Goal: Information Seeking & Learning: Learn about a topic

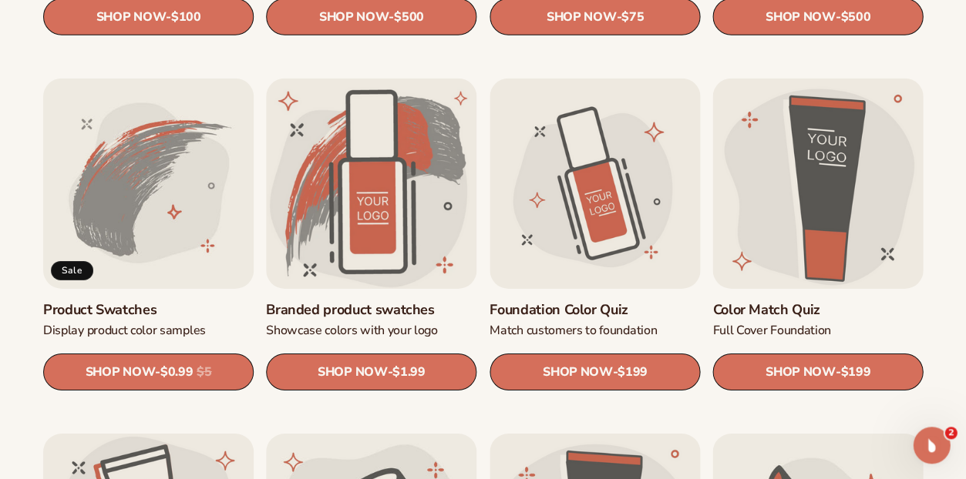
scroll to position [812, 0]
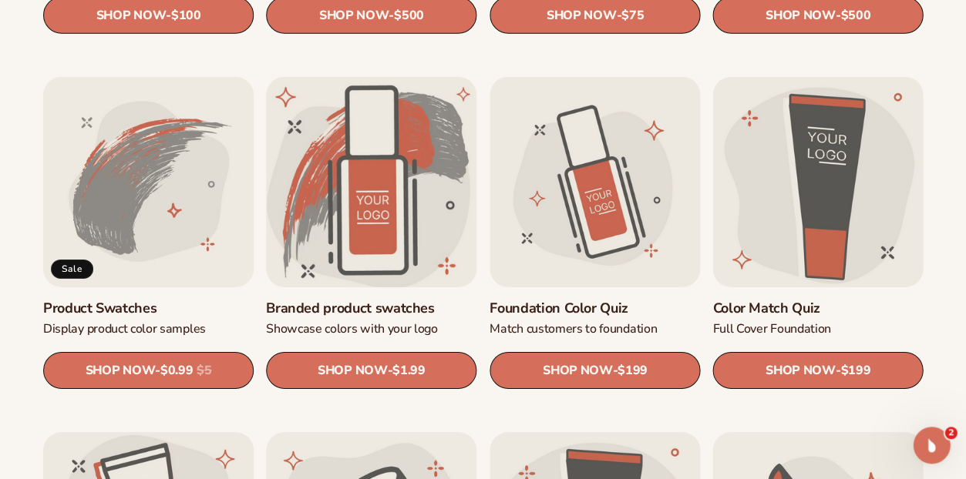
click at [388, 300] on link "Branded product swatches" at bounding box center [371, 309] width 210 height 18
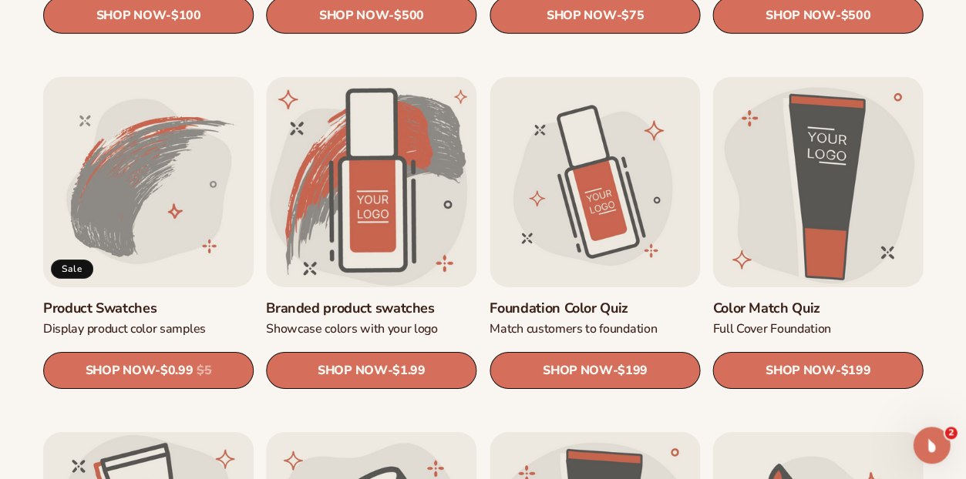
click at [174, 300] on link "Product Swatches" at bounding box center [148, 309] width 210 height 18
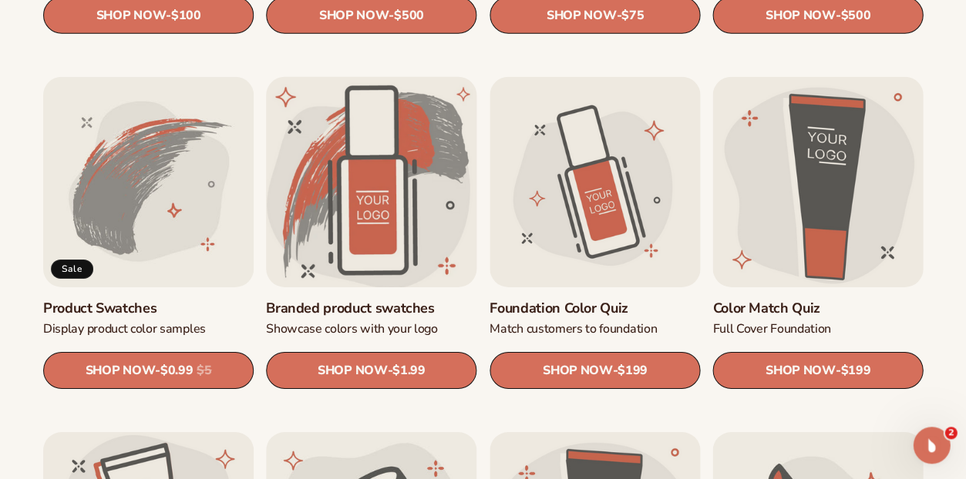
click at [411, 300] on link "Branded product swatches" at bounding box center [371, 309] width 210 height 18
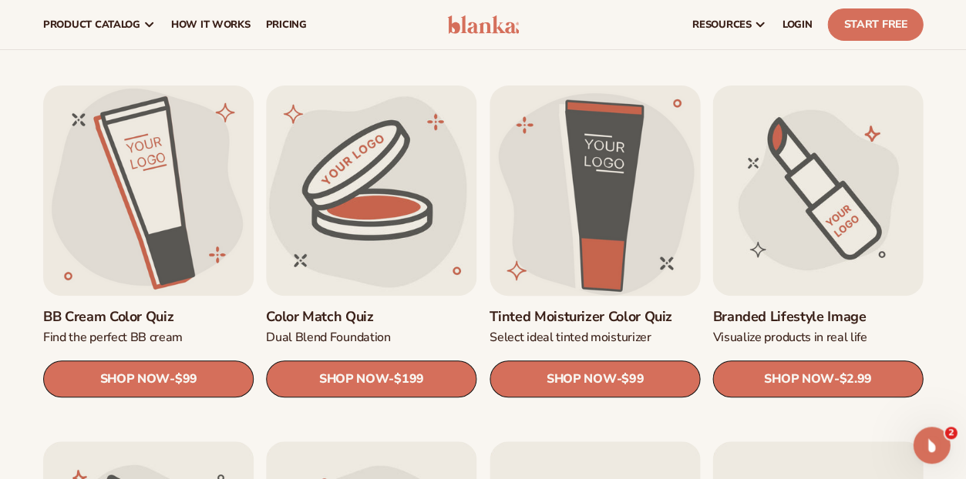
scroll to position [1158, 0]
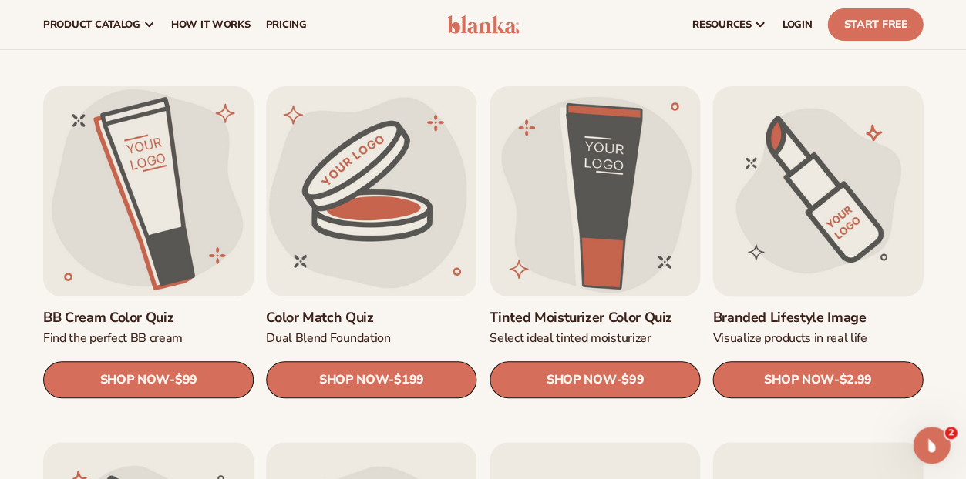
click at [865, 310] on link "Branded Lifestyle Image" at bounding box center [817, 319] width 210 height 18
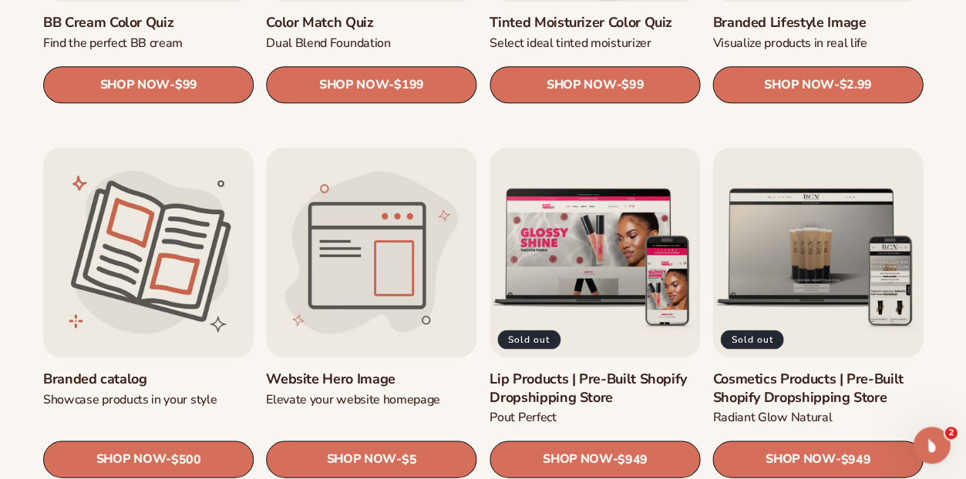
scroll to position [1454, 0]
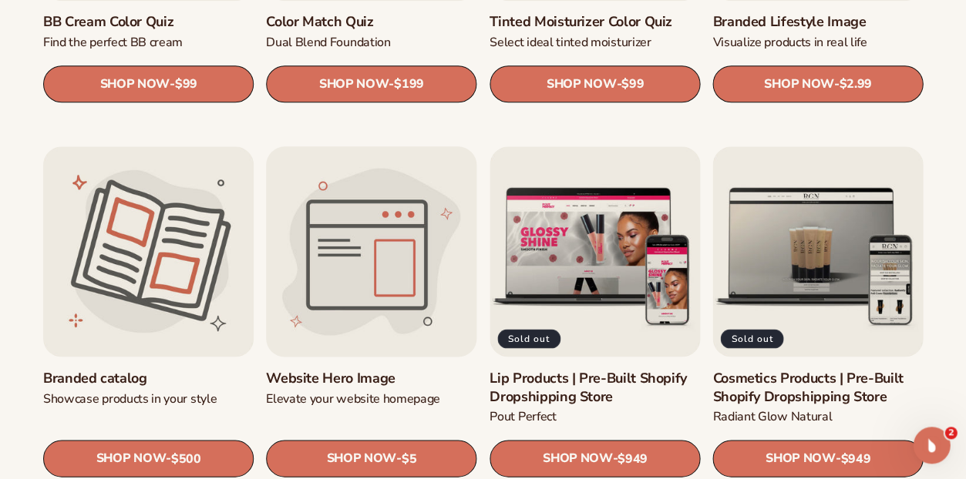
click at [359, 369] on link "Website Hero Image" at bounding box center [371, 378] width 210 height 18
click at [442, 369] on link "Website Hero Image" at bounding box center [371, 378] width 210 height 18
click at [356, 369] on link "Website Hero Image" at bounding box center [371, 378] width 210 height 18
click at [371, 380] on link "Website Hero Image" at bounding box center [371, 378] width 210 height 18
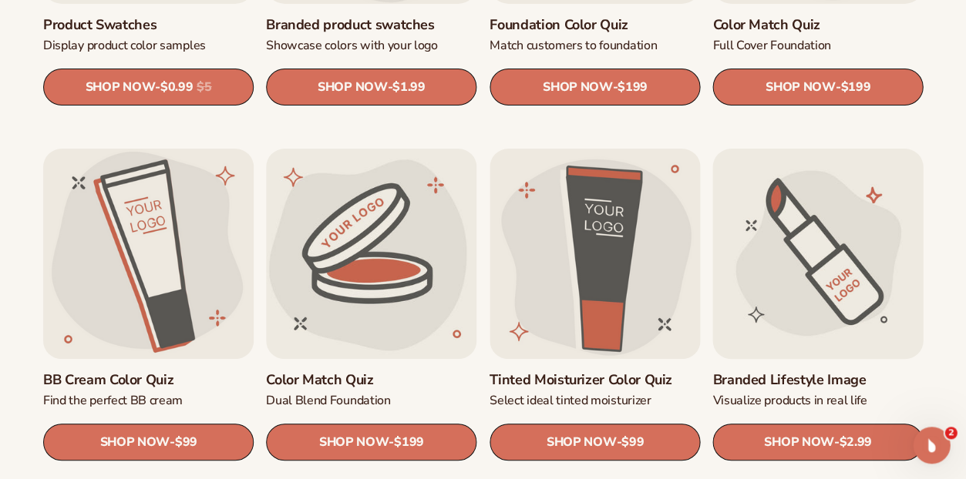
scroll to position [1098, 0]
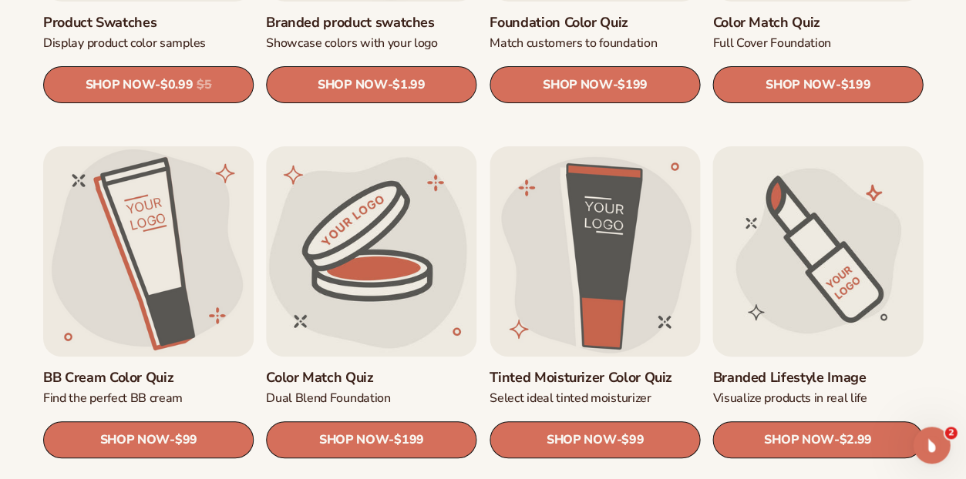
click at [783, 370] on link "Branded Lifestyle Image" at bounding box center [817, 379] width 210 height 18
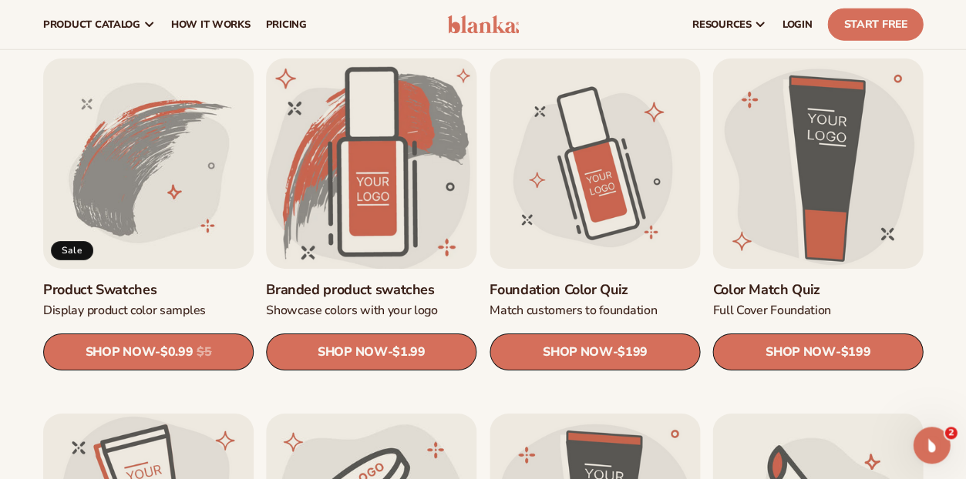
scroll to position [816, 0]
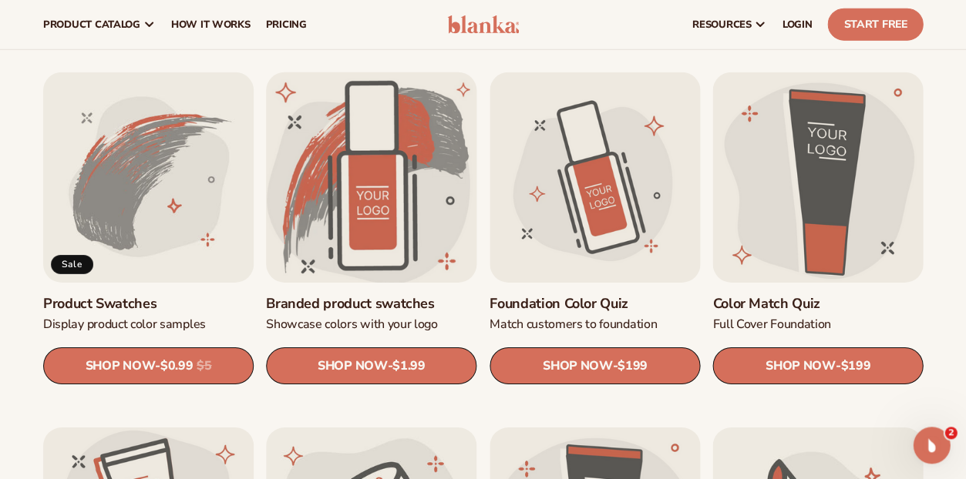
click at [391, 295] on link "Branded product swatches" at bounding box center [371, 304] width 210 height 18
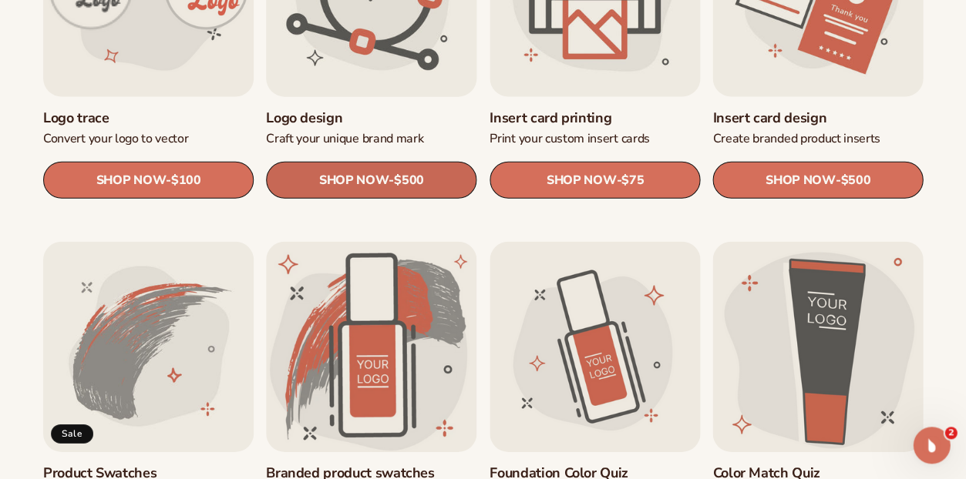
scroll to position [676, 0]
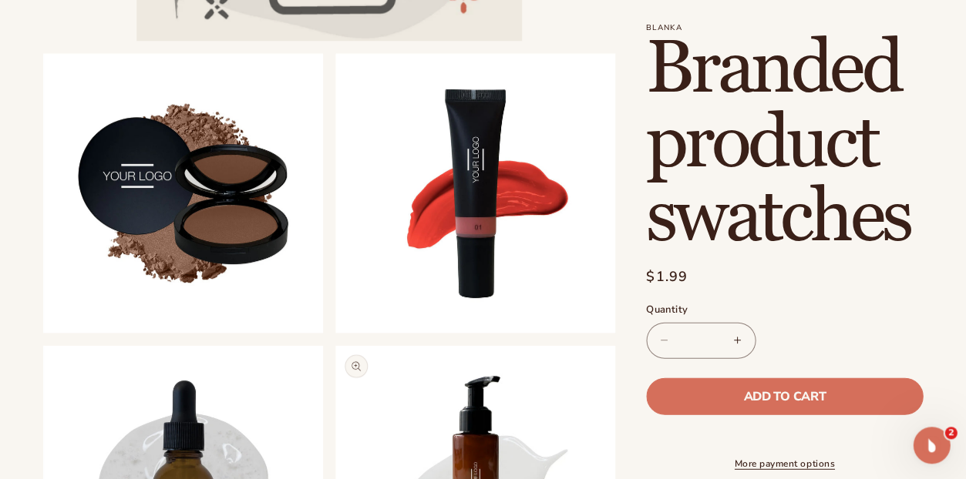
scroll to position [471, 0]
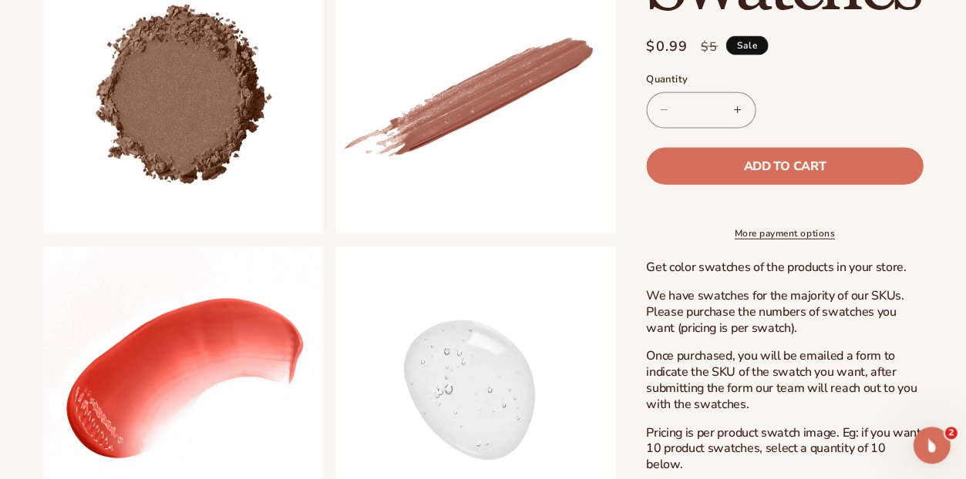
scroll to position [566, 0]
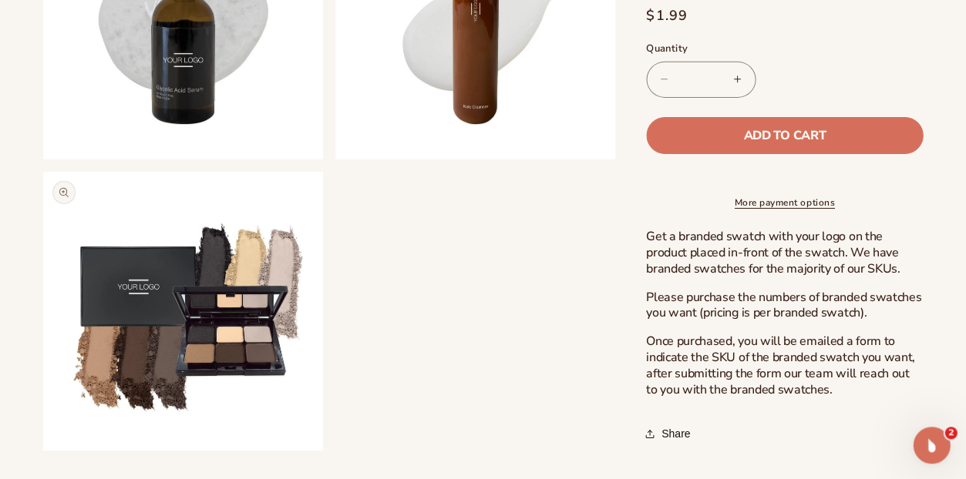
scroll to position [944, 0]
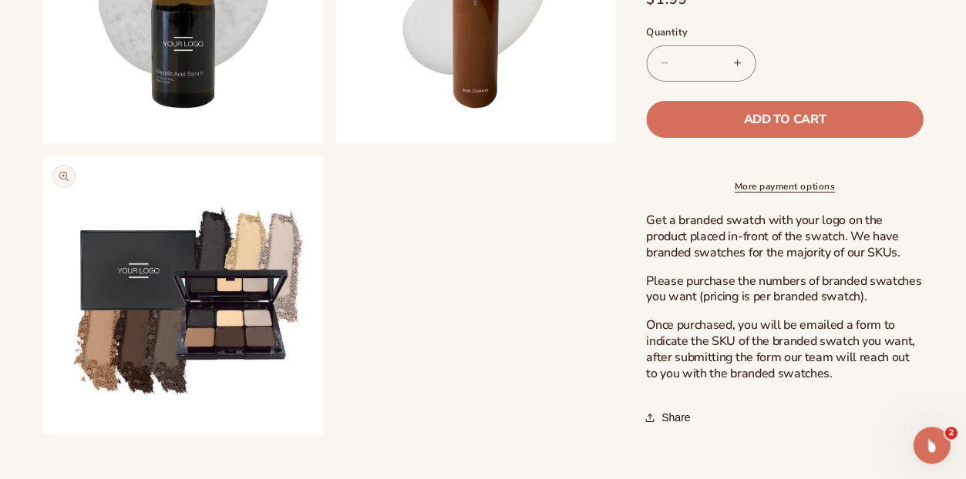
click at [43, 435] on button "Open media 6 in modal" at bounding box center [43, 435] width 0 height 0
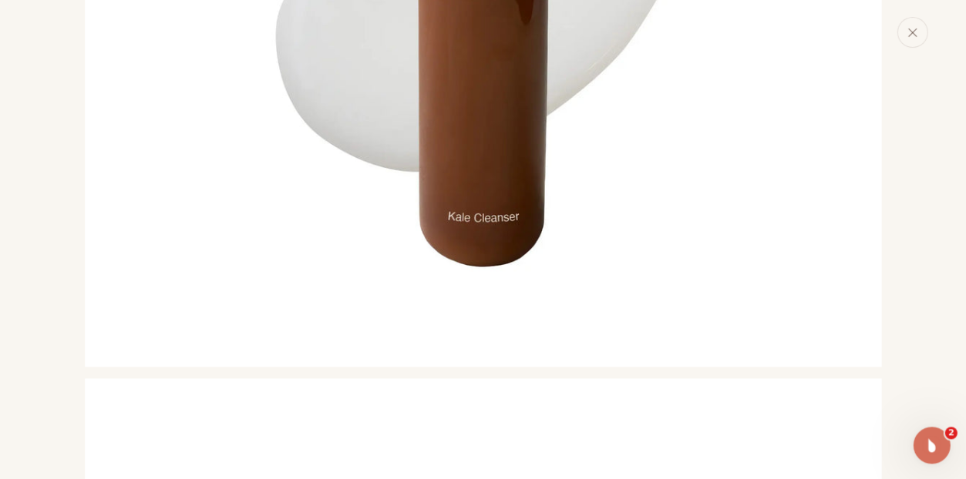
scroll to position [3673, 0]
click at [906, 38] on icon "Close" at bounding box center [911, 32] width 11 height 11
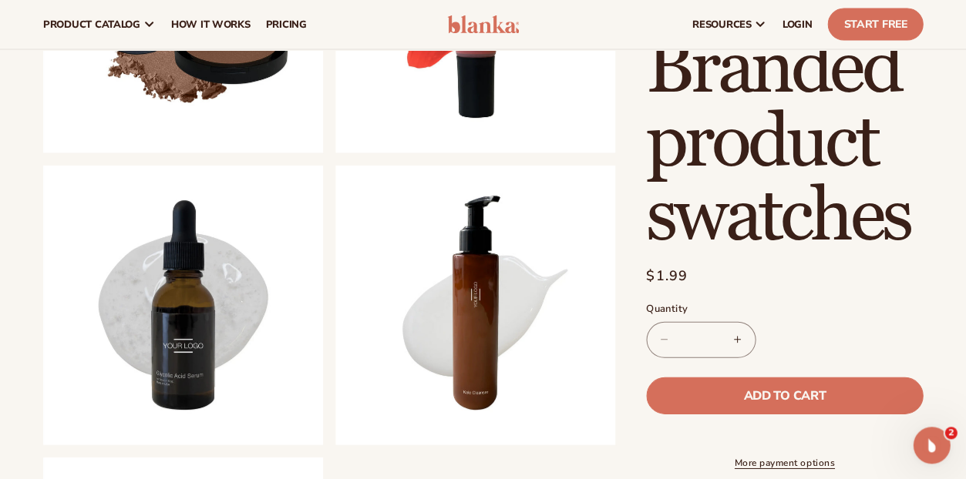
scroll to position [632, 0]
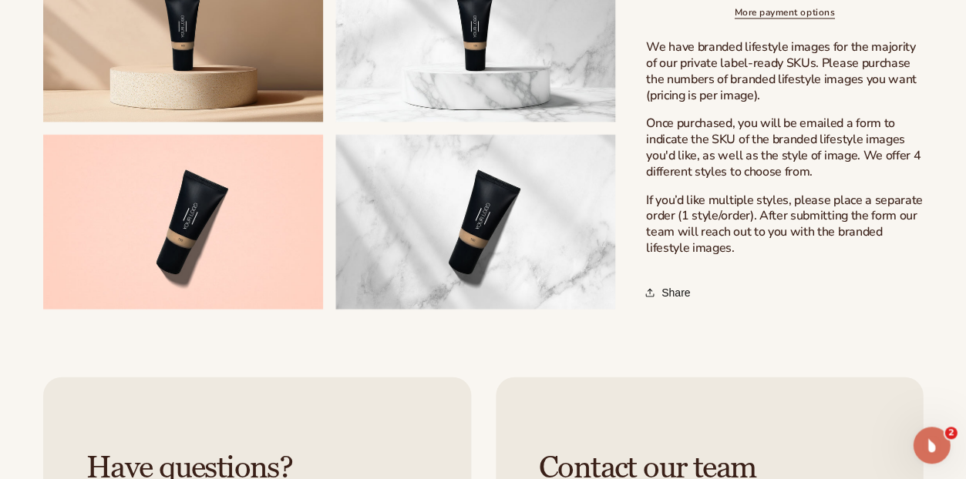
scroll to position [559, 0]
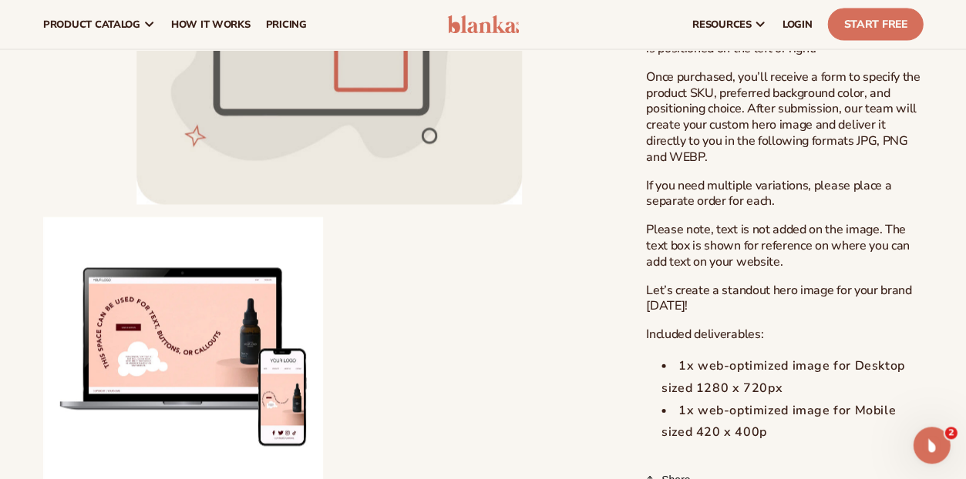
scroll to position [635, 0]
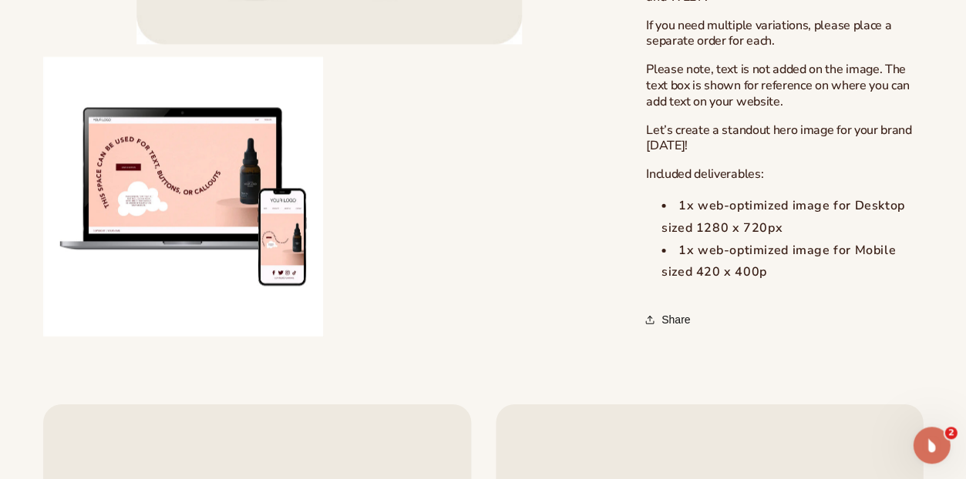
scroll to position [798, 0]
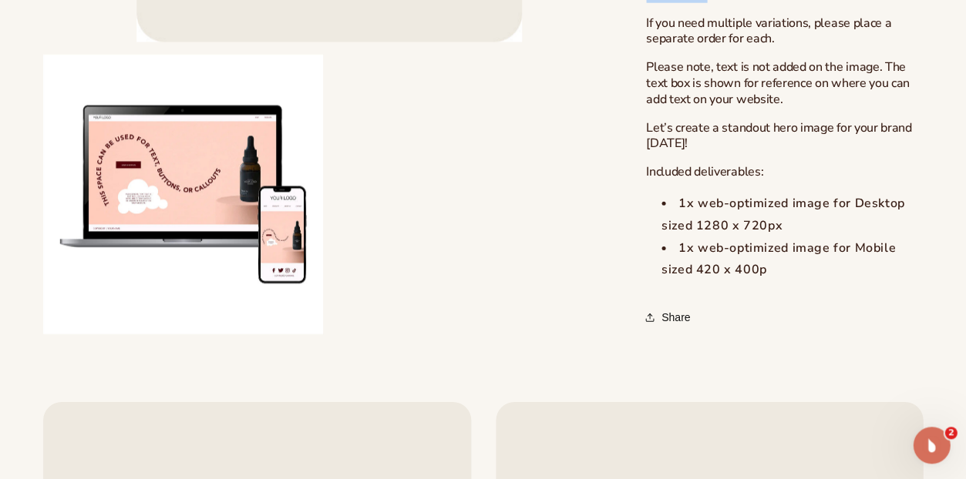
drag, startPoint x: 666, startPoint y: 101, endPoint x: 781, endPoint y: 103, distance: 114.8
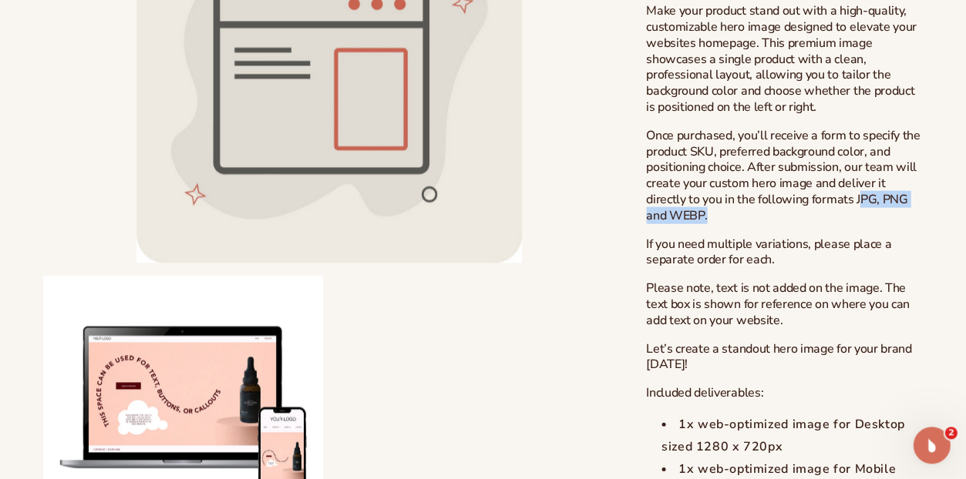
scroll to position [590, 0]
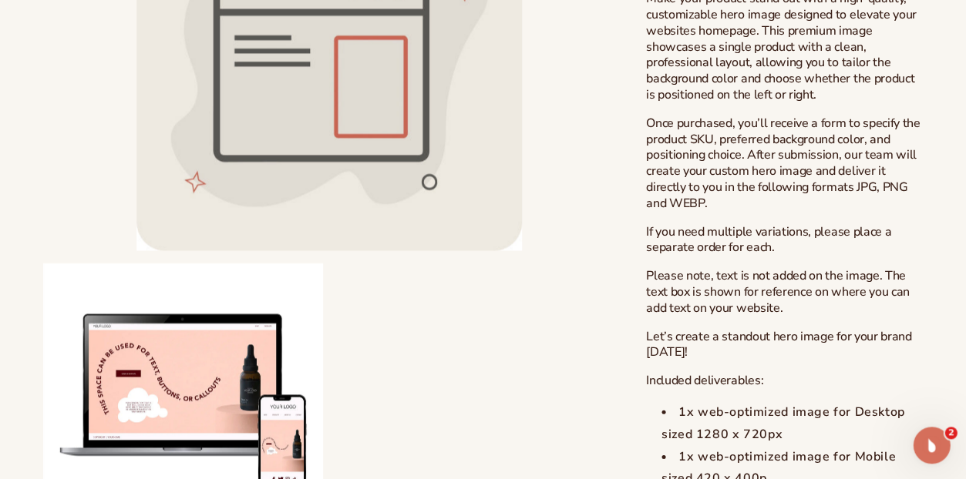
click at [914, 212] on p "Once purchased, you’ll receive a form to specify the product SKU, preferred bac…" at bounding box center [784, 164] width 277 height 96
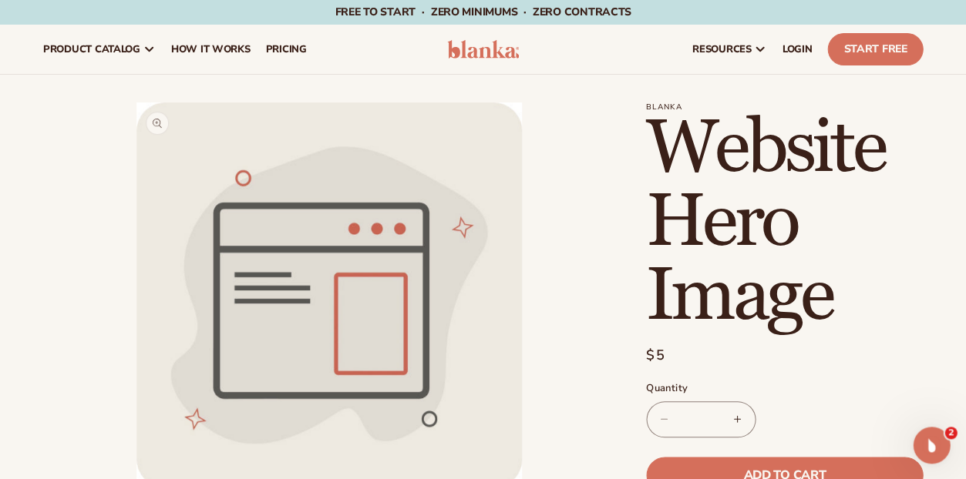
scroll to position [0, 0]
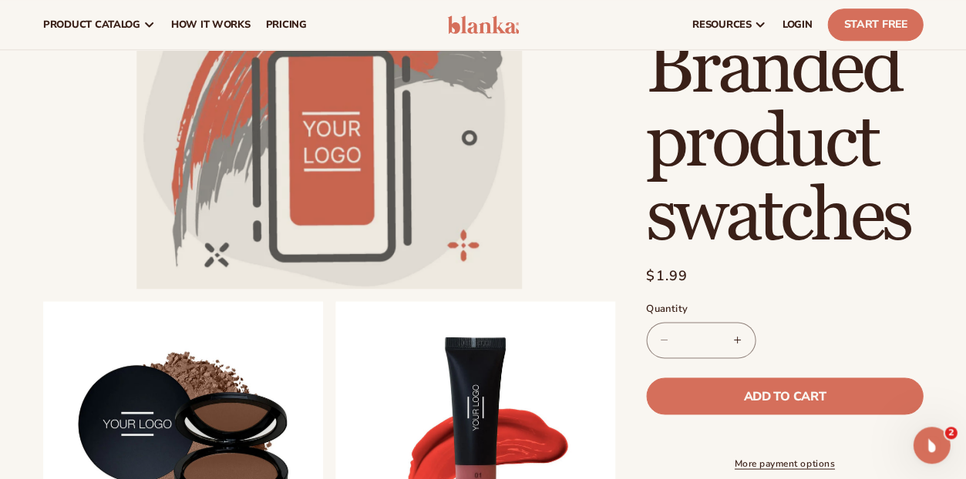
scroll to position [151, 0]
